Goal: Task Accomplishment & Management: Use online tool/utility

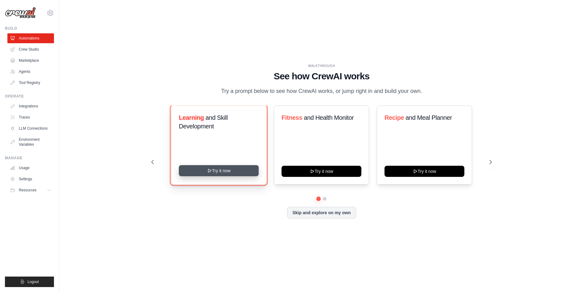
click at [220, 172] on button "Try it now" at bounding box center [219, 170] width 80 height 11
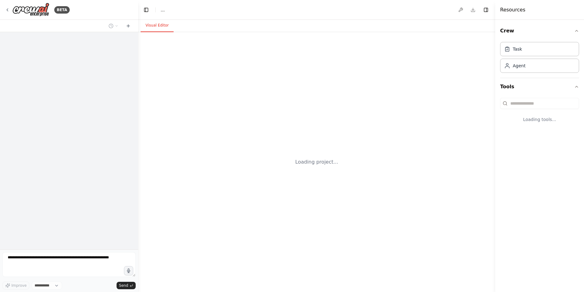
select select "****"
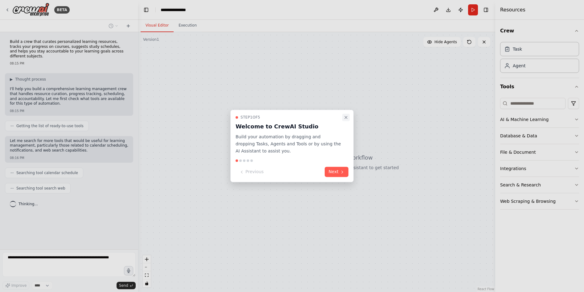
click at [346, 117] on icon "Close walkthrough" at bounding box center [346, 117] width 2 height 2
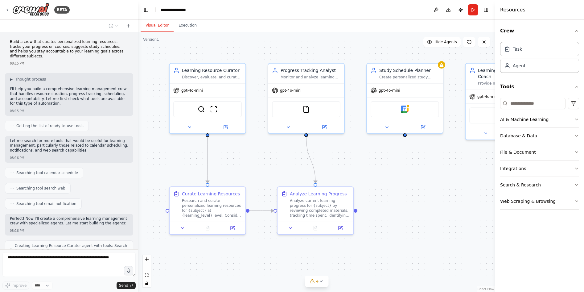
scroll to position [156, 0]
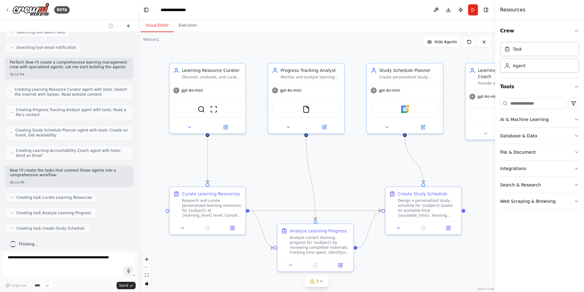
click at [128, 25] on icon at bounding box center [128, 25] width 5 height 5
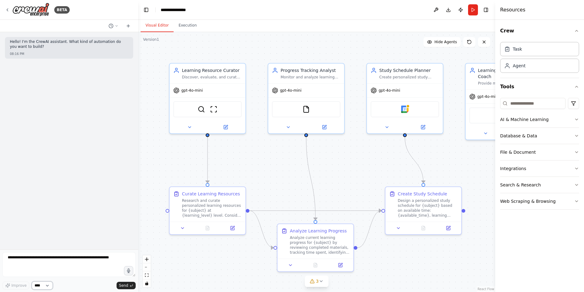
click at [47, 285] on select "****" at bounding box center [42, 285] width 21 height 8
drag, startPoint x: 16, startPoint y: 261, endPoint x: 121, endPoint y: 190, distance: 127.2
click at [121, 190] on div "Hello! I'm the CrewAI assistant. What kind of automation do you want to build? …" at bounding box center [69, 140] width 138 height 217
click at [17, 261] on textarea at bounding box center [68, 264] width 133 height 25
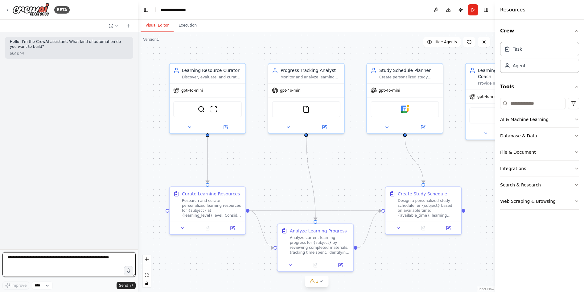
paste textarea "**********"
type textarea "**********"
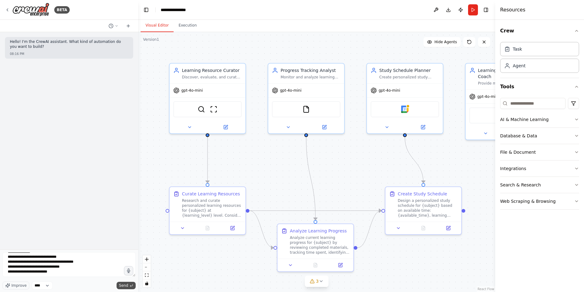
click at [125, 286] on span "Send" at bounding box center [123, 285] width 9 height 5
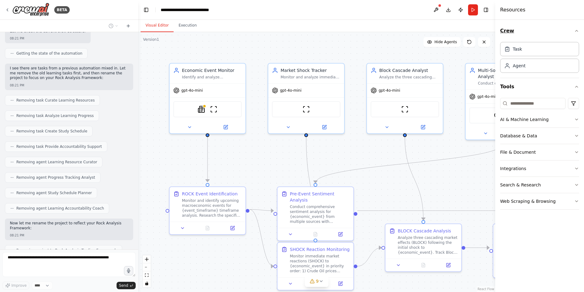
scroll to position [1309, 0]
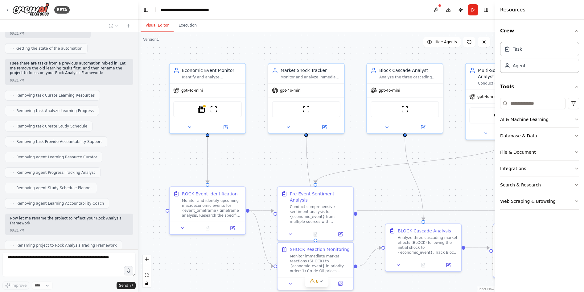
click at [577, 31] on icon "button" at bounding box center [576, 30] width 5 height 5
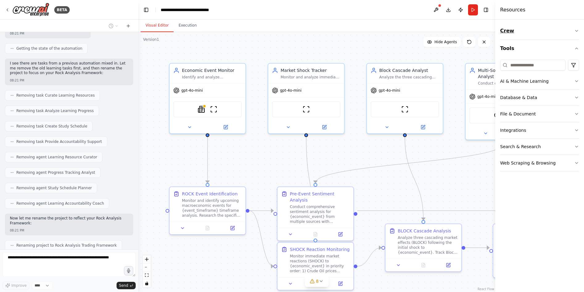
click at [577, 31] on icon "button" at bounding box center [576, 30] width 5 height 5
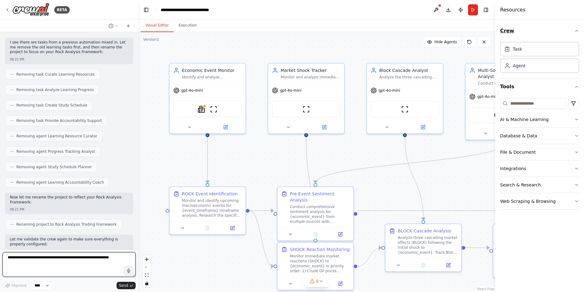
scroll to position [1335, 0]
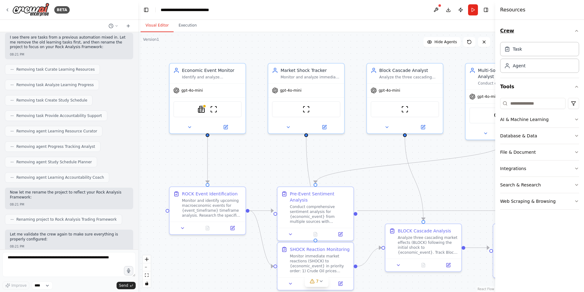
click at [577, 31] on icon "button" at bounding box center [576, 30] width 5 height 5
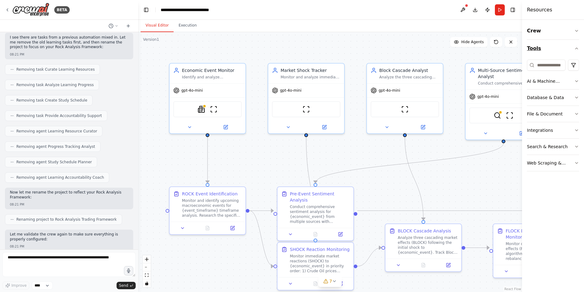
drag, startPoint x: 496, startPoint y: 56, endPoint x: 555, endPoint y: 55, distance: 59.5
click at [555, 55] on div "Resources Crew Tools AI & Machine Learning Database & Data File & Document Inte…" at bounding box center [553, 146] width 62 height 292
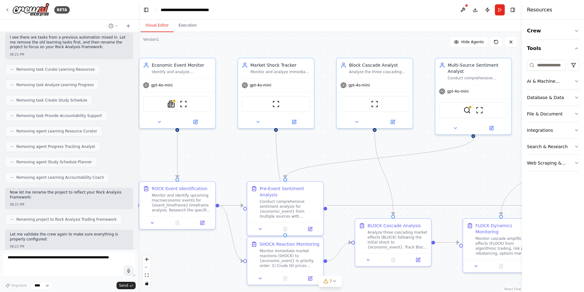
drag, startPoint x: 485, startPoint y: 59, endPoint x: 452, endPoint y: 53, distance: 33.4
click at [454, 53] on div ".deletable-edge-delete-btn { width: 20px; height: 20px; border: 0px solid #ffff…" at bounding box center [330, 162] width 384 height 260
click at [14, 265] on textarea at bounding box center [68, 264] width 133 height 25
type textarea "********"
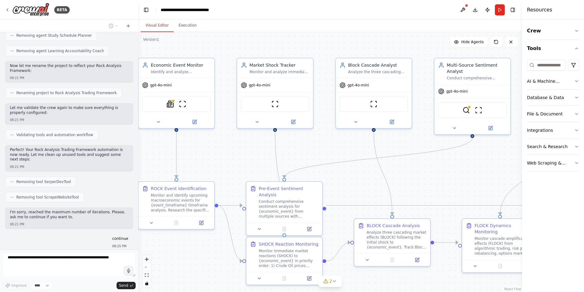
scroll to position [1477, 0]
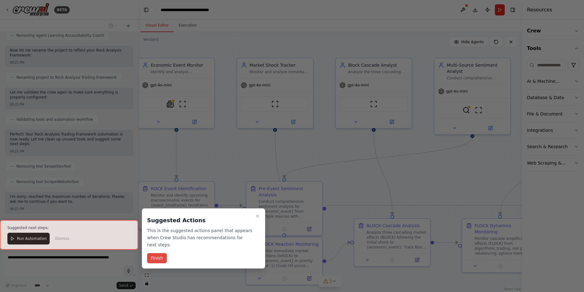
click at [158, 253] on button "Finish" at bounding box center [157, 258] width 20 height 10
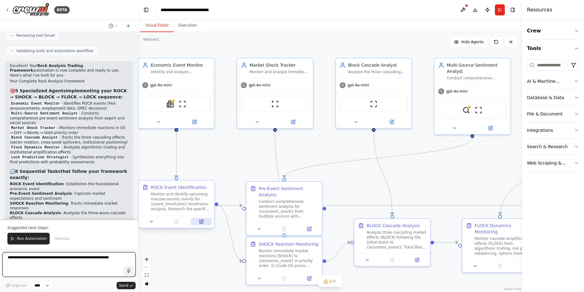
scroll to position [1765, 0]
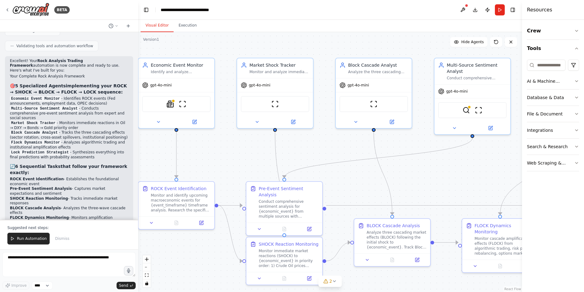
click at [29, 237] on span "Run Automation" at bounding box center [32, 238] width 30 height 5
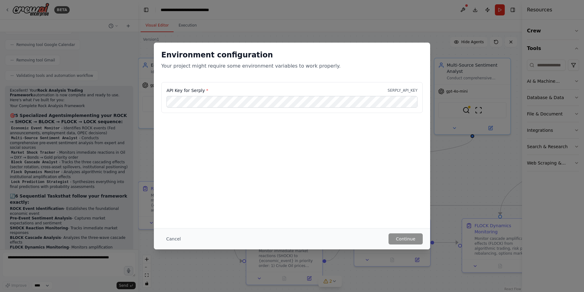
click at [98, 160] on div "Environment configuration Your project might require some environment variables…" at bounding box center [292, 146] width 584 height 292
click at [375, 35] on div "Environment configuration Your project might require some environment variables…" at bounding box center [292, 146] width 584 height 292
click at [175, 239] on button "Cancel" at bounding box center [173, 238] width 24 height 11
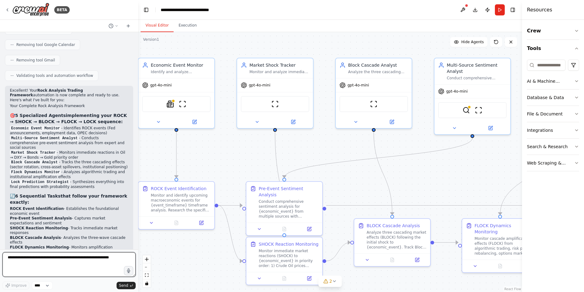
click at [11, 260] on textarea at bounding box center [68, 264] width 133 height 25
type textarea "**********"
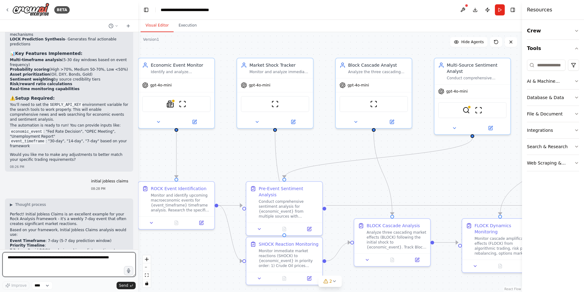
scroll to position [1958, 0]
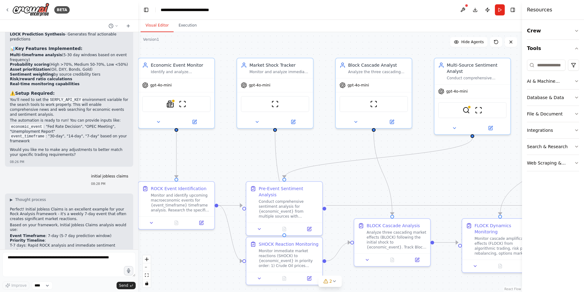
drag, startPoint x: 47, startPoint y: 227, endPoint x: 98, endPoint y: 227, distance: 50.6
copy p "set up the SERPLY_API_KEY first"
click at [18, 262] on textarea at bounding box center [68, 264] width 133 height 25
paste textarea "**********"
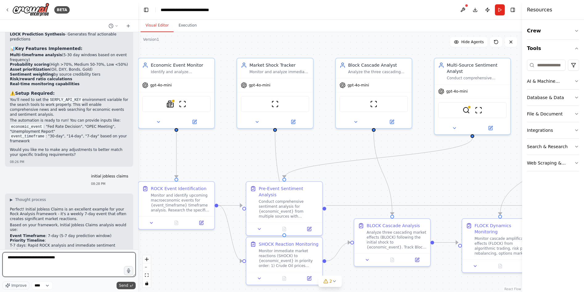
type textarea "**********"
click at [128, 285] on span "Send" at bounding box center [123, 285] width 9 height 5
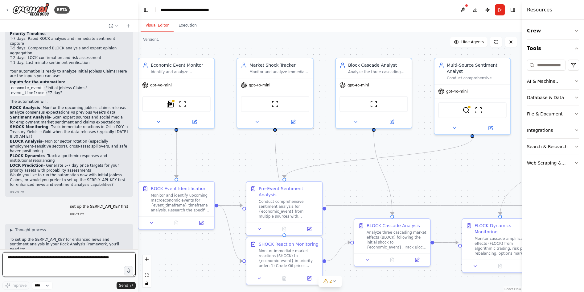
scroll to position [2169, 0]
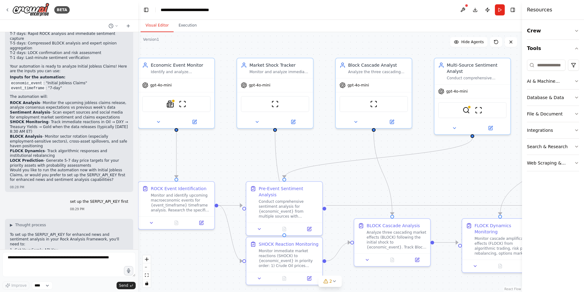
drag, startPoint x: 55, startPoint y: 91, endPoint x: 31, endPoint y: 92, distance: 24.1
click at [31, 253] on li "Visit Serply : Go to [DOMAIN_NAME]" at bounding box center [69, 255] width 118 height 5
copy li "Go to [DOMAIN_NAME]"
click at [171, 102] on img at bounding box center [169, 102] width 7 height 7
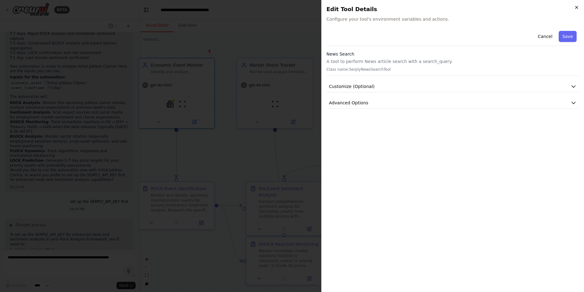
click at [577, 6] on icon "button" at bounding box center [576, 7] width 5 height 5
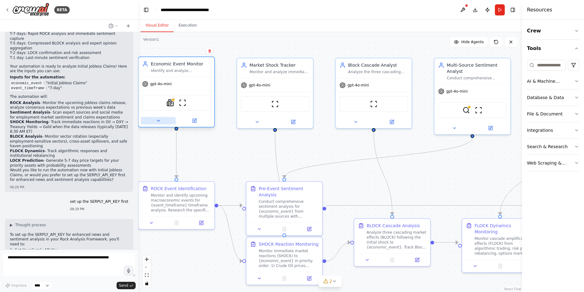
click at [159, 121] on icon at bounding box center [158, 120] width 5 height 5
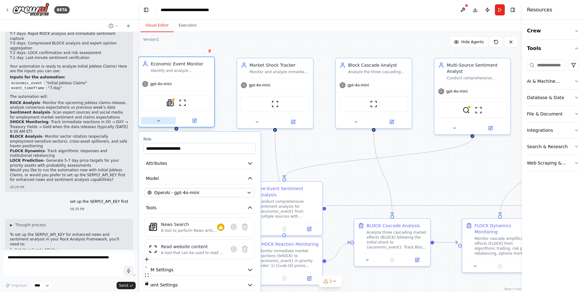
click at [160, 122] on icon at bounding box center [158, 120] width 5 height 5
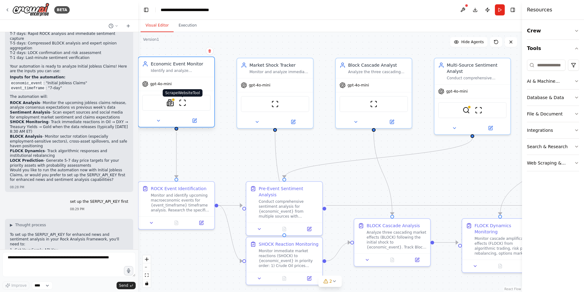
click at [183, 103] on img at bounding box center [182, 102] width 7 height 7
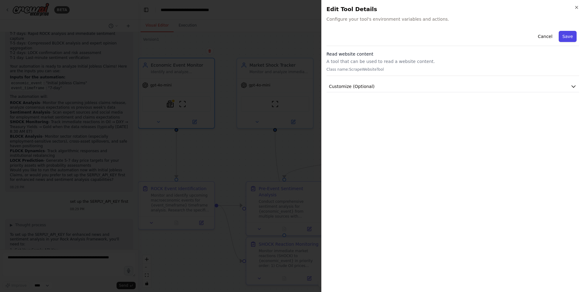
click at [569, 37] on button "Save" at bounding box center [568, 36] width 18 height 11
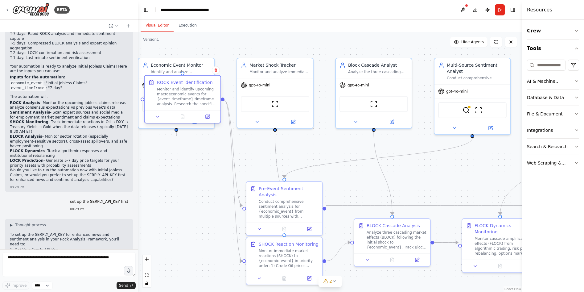
drag, startPoint x: 177, startPoint y: 202, endPoint x: 183, endPoint y: 96, distance: 105.9
click at [183, 96] on div "Monitor and identify upcoming macroeconomic events for {event_timeframe} timefr…" at bounding box center [187, 97] width 60 height 20
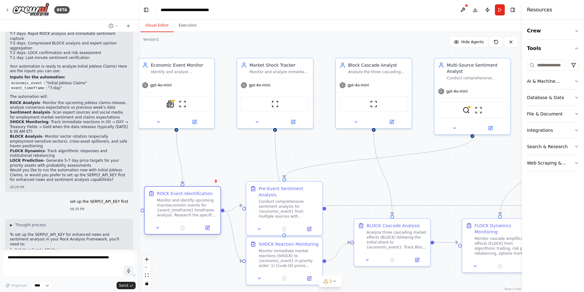
drag, startPoint x: 188, startPoint y: 98, endPoint x: 190, endPoint y: 212, distance: 114.1
click at [190, 212] on div "Monitor and identify upcoming macroeconomic events for {event_timeframe} timefr…" at bounding box center [187, 208] width 60 height 20
click at [179, 209] on div "Monitor and identify upcoming macroeconomic events for {event_timeframe} timefr…" at bounding box center [187, 208] width 60 height 20
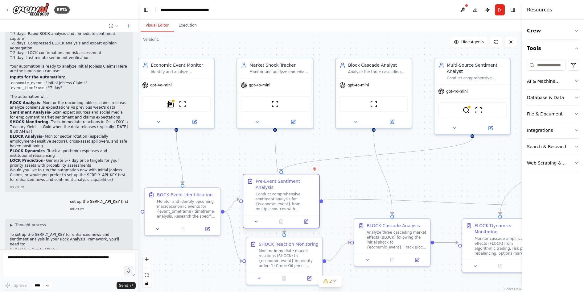
drag, startPoint x: 285, startPoint y: 212, endPoint x: 281, endPoint y: 206, distance: 7.5
click at [281, 206] on div "Pre-Event Sentiment Analysis Conduct comprehensive sentiment analysis for {econ…" at bounding box center [281, 194] width 76 height 41
click at [333, 280] on icon at bounding box center [334, 280] width 2 height 1
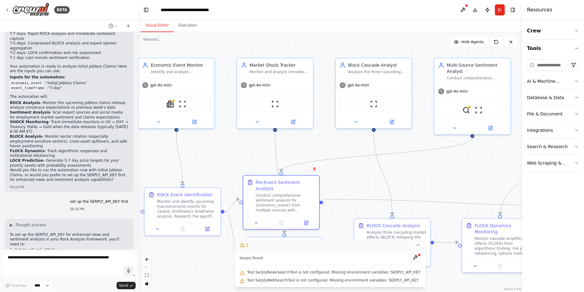
click at [356, 180] on div ".deletable-edge-delete-btn { width: 20px; height: 20px; border: 0px solid #ffff…" at bounding box center [330, 162] width 384 height 260
click at [196, 121] on icon at bounding box center [195, 121] width 4 height 4
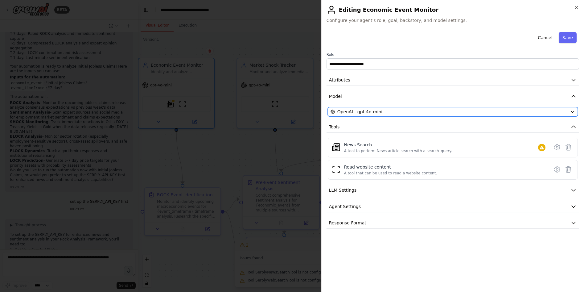
click at [573, 110] on icon "button" at bounding box center [572, 111] width 5 height 5
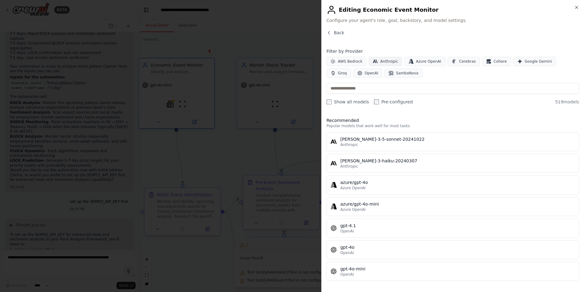
click at [389, 62] on span "Anthropic" at bounding box center [389, 61] width 18 height 5
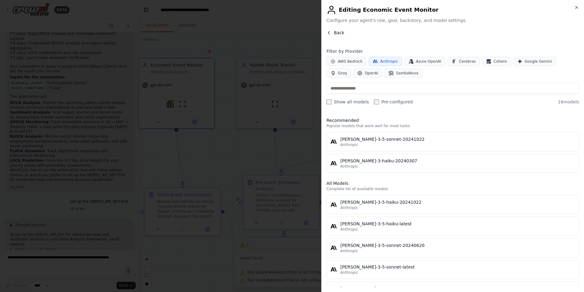
click at [332, 32] on button "Back" at bounding box center [336, 33] width 18 height 6
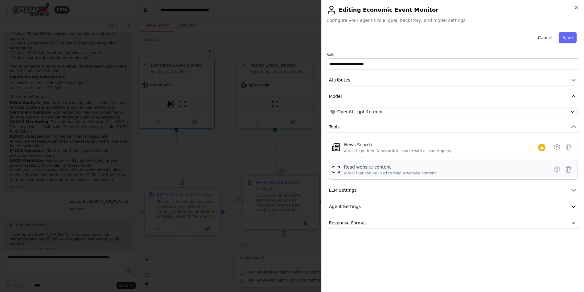
click at [385, 172] on div "A tool that can be used to read a website content." at bounding box center [390, 173] width 93 height 5
click at [369, 171] on div "A tool that can be used to read a website content." at bounding box center [390, 173] width 93 height 5
click at [367, 171] on div "A tool that can be used to read a website content." at bounding box center [390, 173] width 93 height 5
click at [556, 146] on icon at bounding box center [556, 146] width 7 height 7
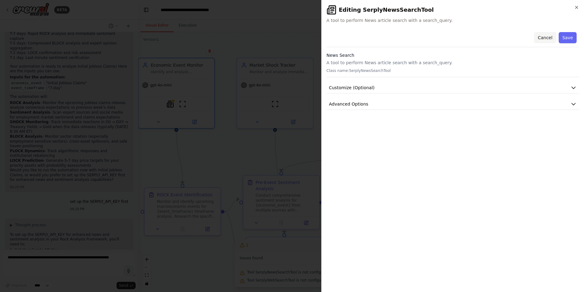
click at [547, 36] on button "Cancel" at bounding box center [545, 37] width 22 height 11
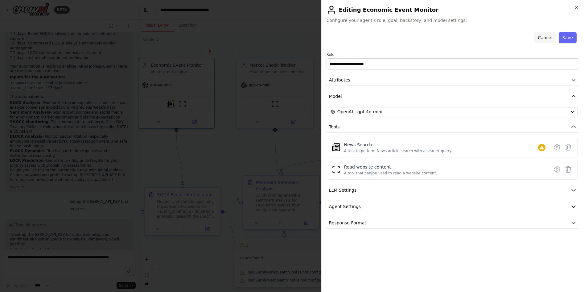
click at [547, 38] on button "Cancel" at bounding box center [545, 37] width 22 height 11
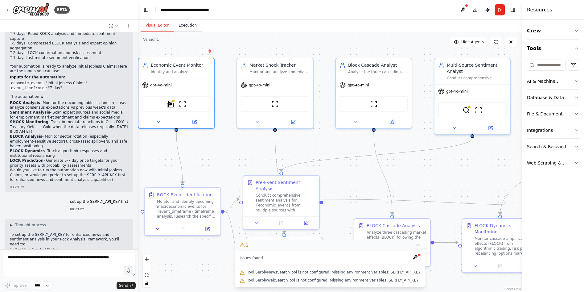
click at [189, 27] on button "Execution" at bounding box center [188, 25] width 28 height 13
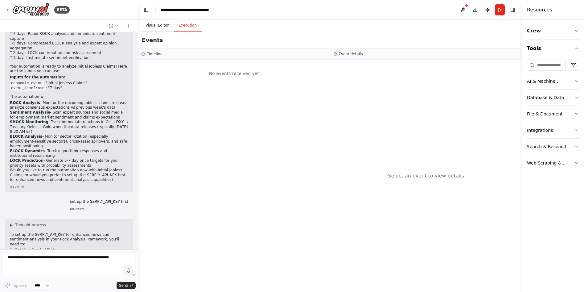
click at [154, 27] on button "Visual Editor" at bounding box center [157, 25] width 33 height 13
